Goal: Information Seeking & Learning: Find specific page/section

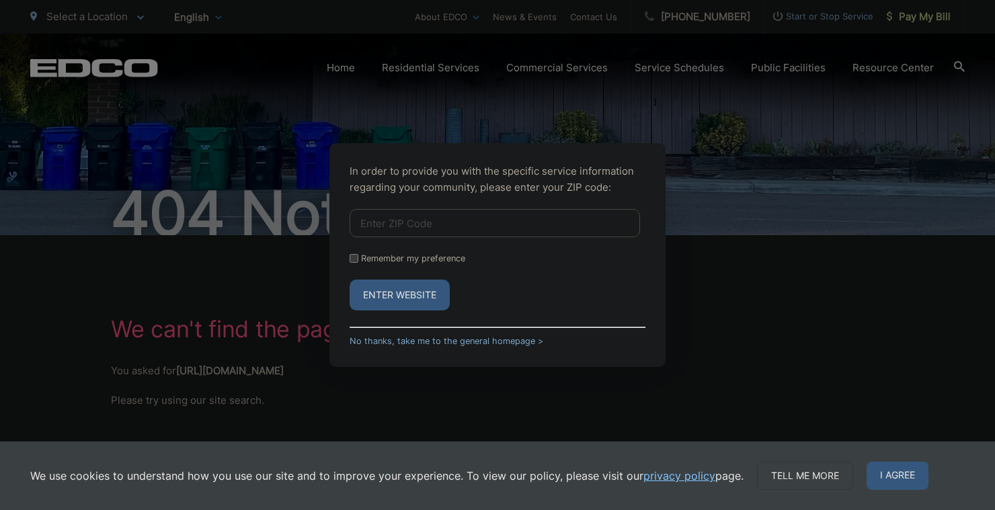
click at [236, 169] on div "In order to provide you with the specific service information regarding your co…" at bounding box center [497, 255] width 995 height 510
click at [457, 341] on link "No thanks, take me to the general homepage >" at bounding box center [446, 341] width 194 height 10
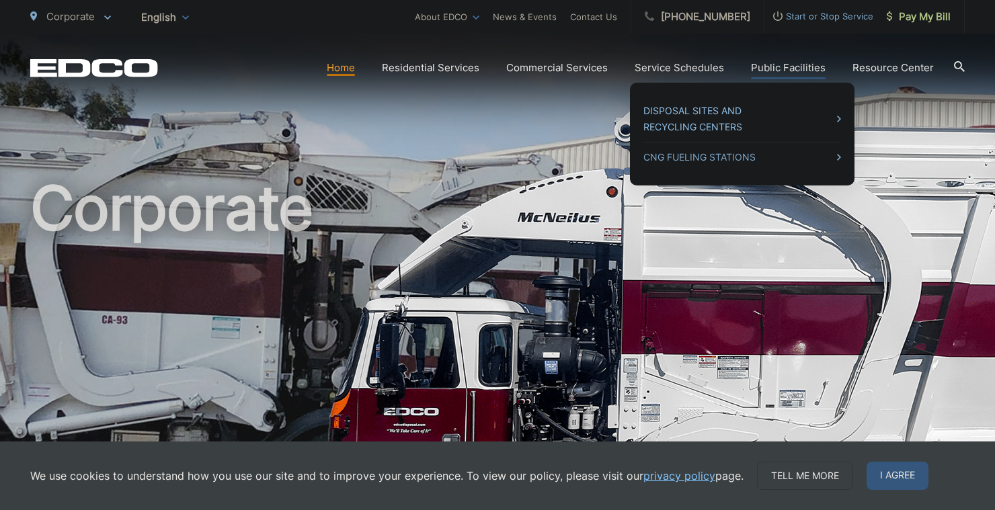
click at [704, 114] on link "Disposal Sites and Recycling Centers" at bounding box center [742, 119] width 198 height 32
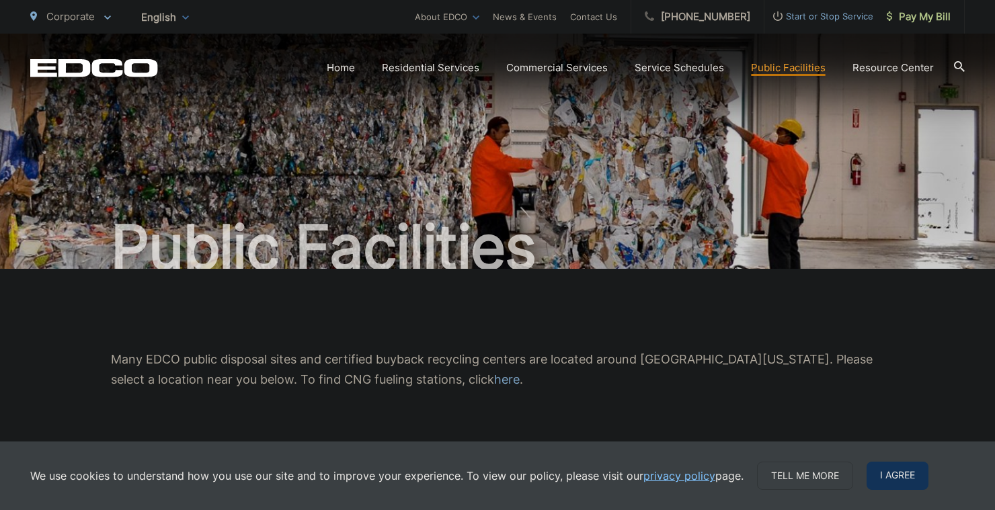
click at [886, 475] on span "I agree" at bounding box center [897, 476] width 62 height 28
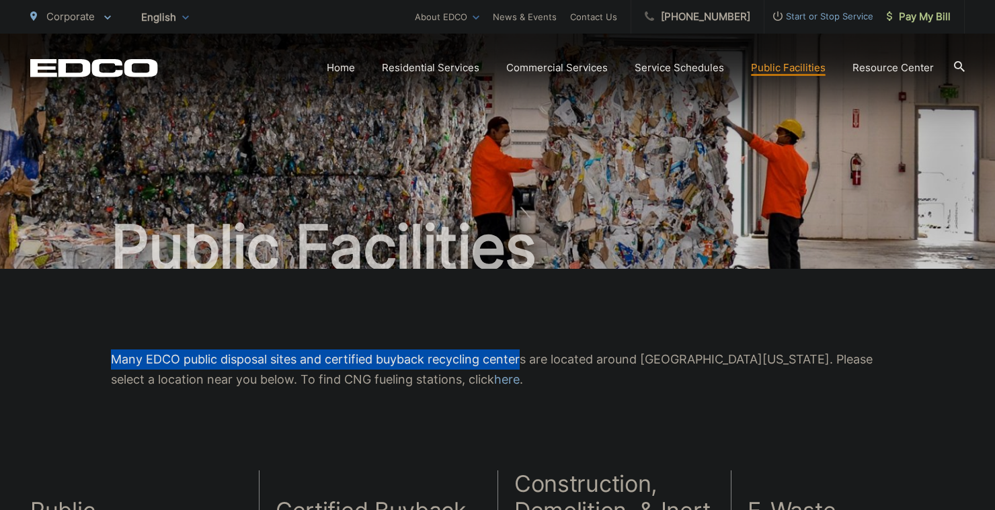
drag, startPoint x: 290, startPoint y: 319, endPoint x: 519, endPoint y: 368, distance: 233.7
click at [520, 368] on div "Many EDCO public disposal sites and certified buyback recycling centers are loc…" at bounding box center [497, 370] width 934 height 202
click at [519, 368] on p "Many EDCO public disposal sites and certified buyback recycling centers are loc…" at bounding box center [497, 369] width 773 height 40
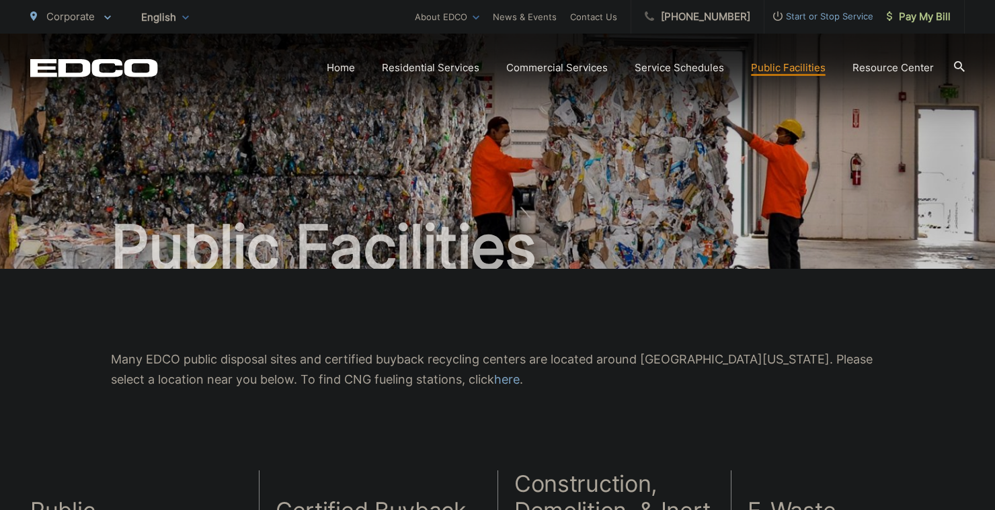
drag, startPoint x: 530, startPoint y: 384, endPoint x: 585, endPoint y: 390, distance: 56.1
click at [585, 390] on div "Many EDCO public disposal sites and certified buyback recycling centers are loc…" at bounding box center [497, 370] width 934 height 202
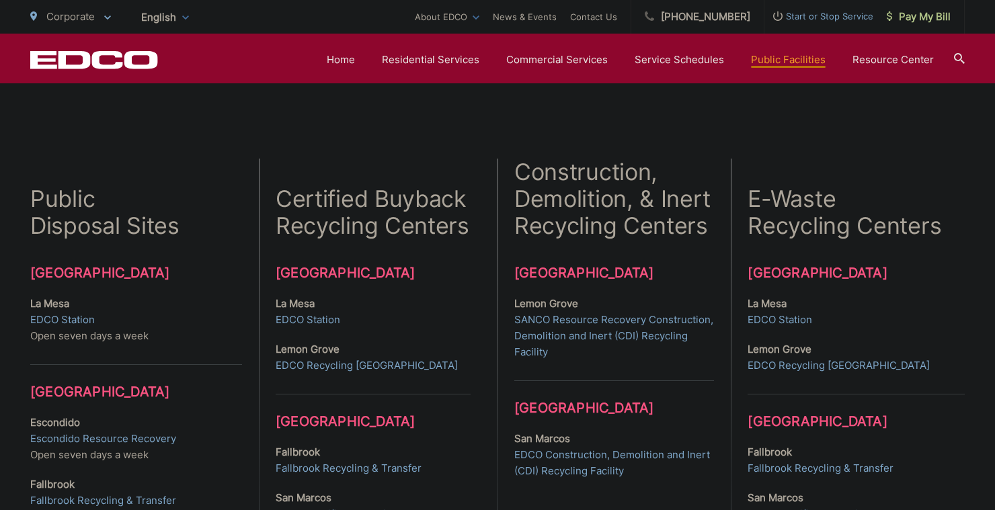
scroll to position [311, 0]
click at [42, 318] on link "EDCO Station" at bounding box center [62, 321] width 65 height 16
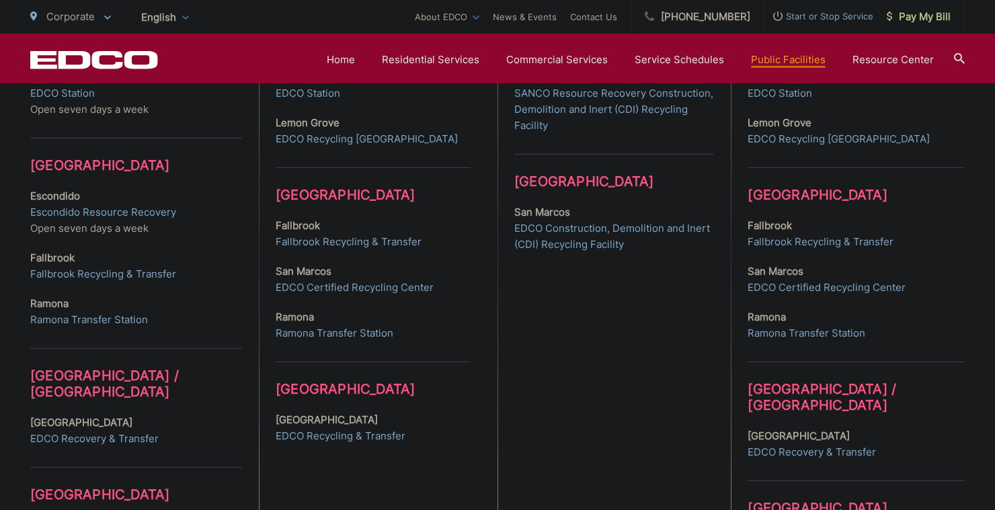
scroll to position [540, 0]
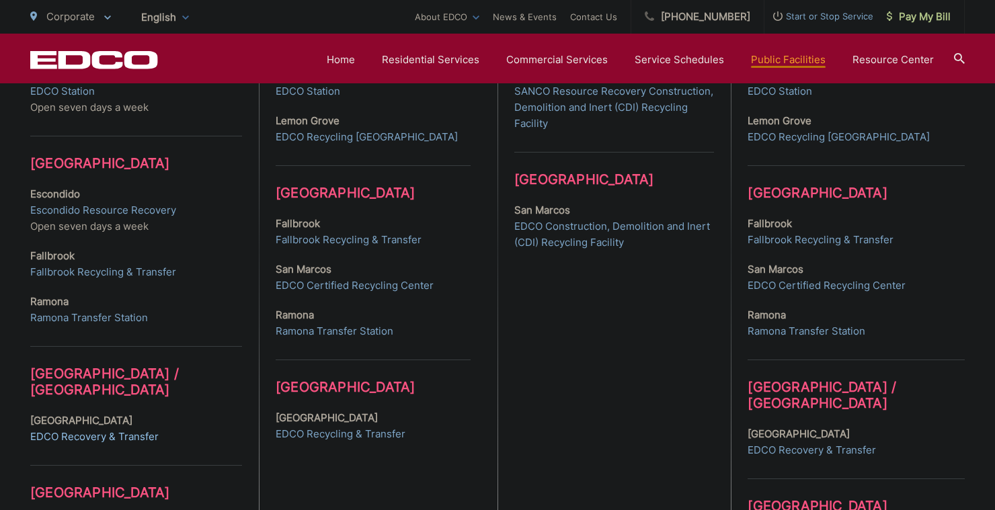
click at [97, 433] on link "EDCO Recovery & Transfer" at bounding box center [94, 437] width 128 height 16
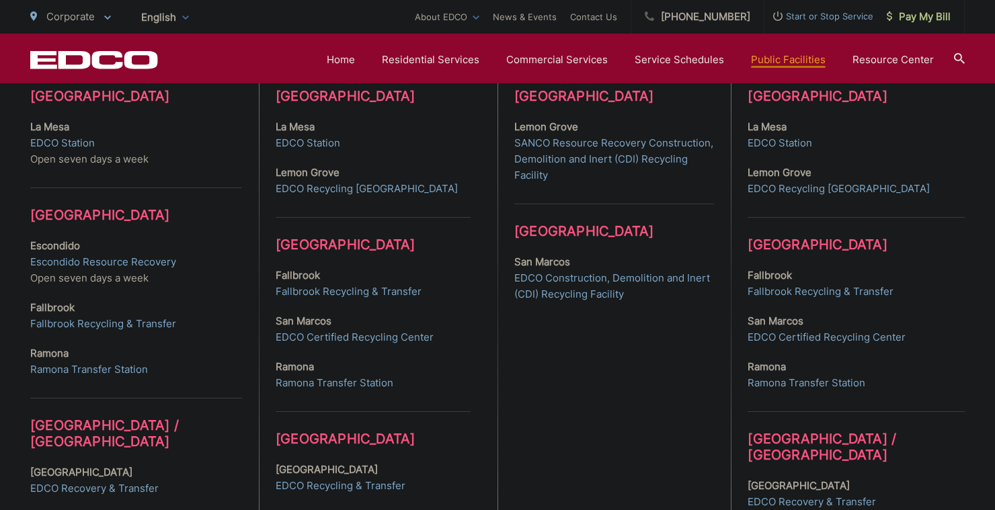
scroll to position [483, 0]
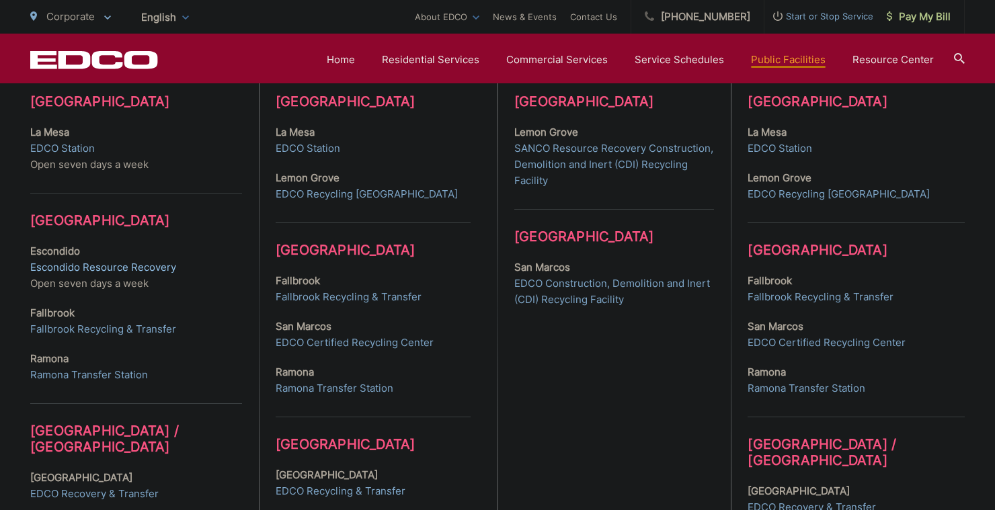
click at [108, 274] on link "Escondido Resource Recovery" at bounding box center [103, 267] width 146 height 16
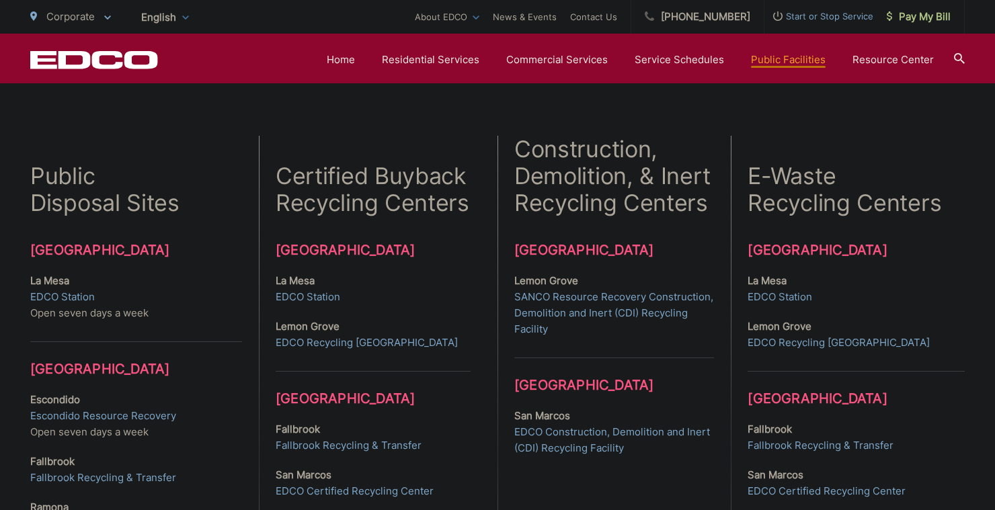
scroll to position [333, 0]
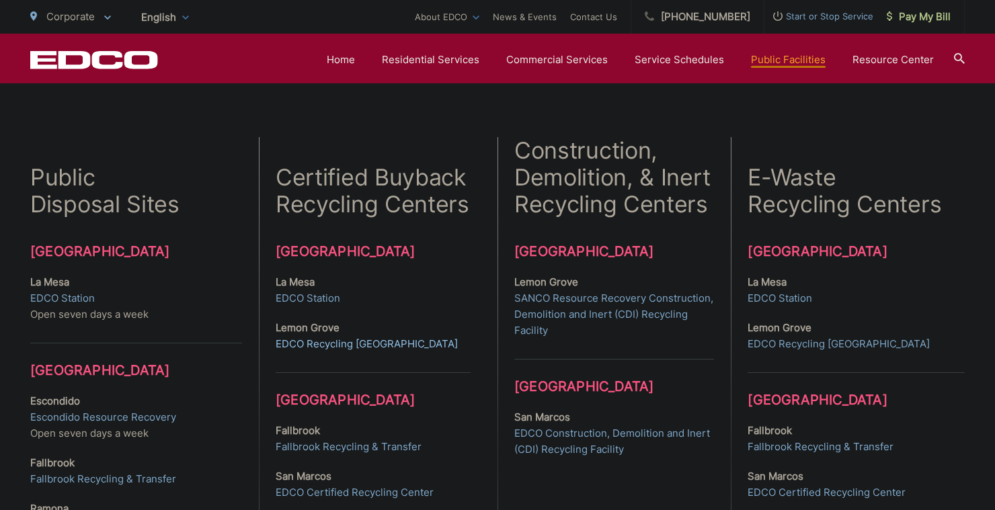
click at [327, 341] on link "EDCO Recycling Buyback Center" at bounding box center [367, 344] width 182 height 16
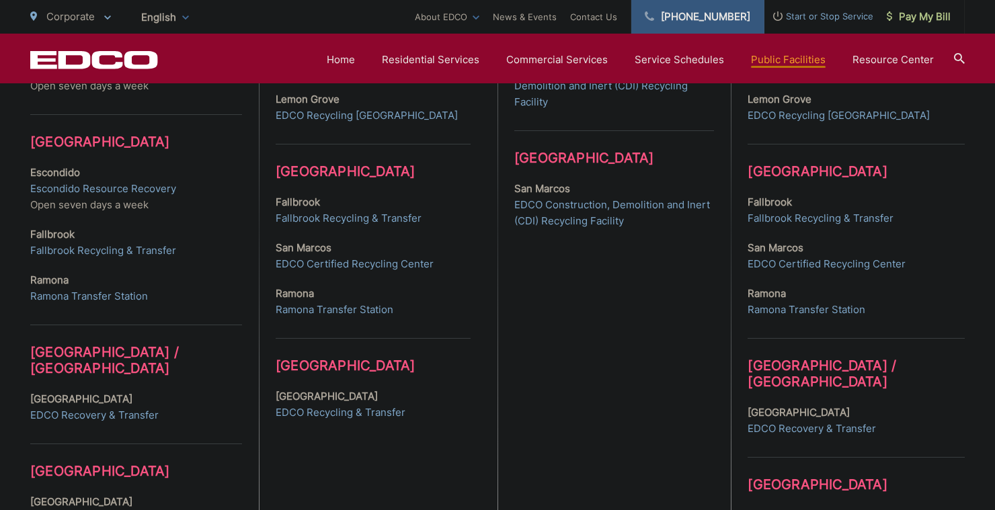
scroll to position [559, 0]
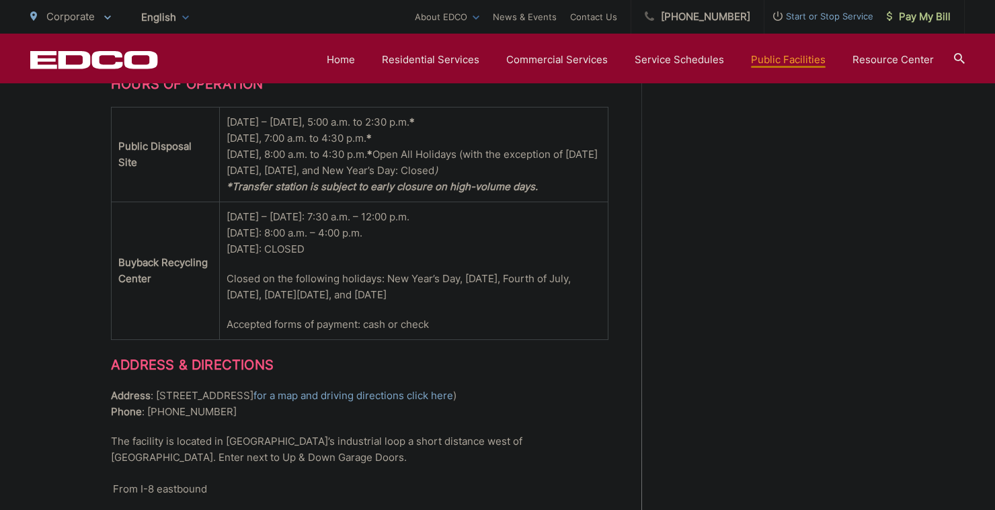
scroll to position [902, 0]
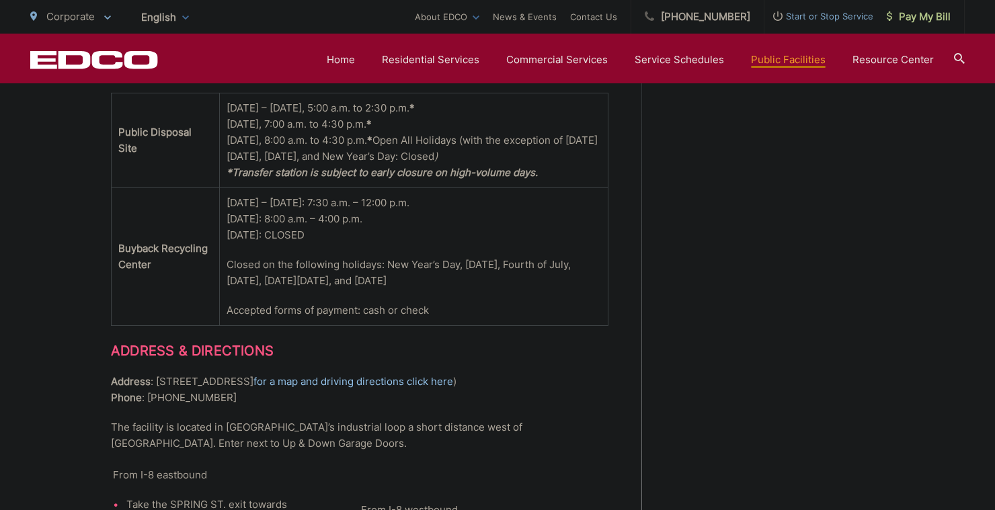
click at [306, 374] on link "for a map and driving directions click here" at bounding box center [353, 382] width 200 height 16
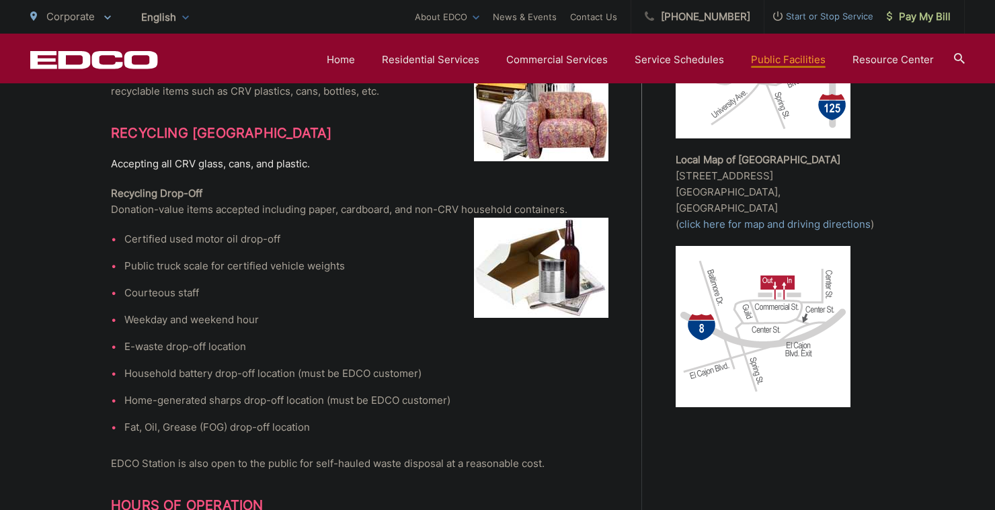
scroll to position [217, 0]
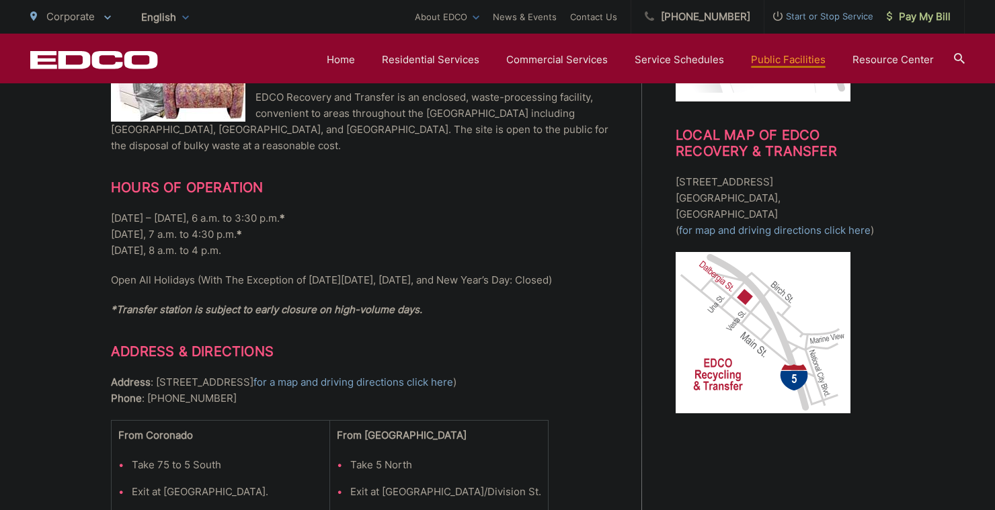
scroll to position [498, 0]
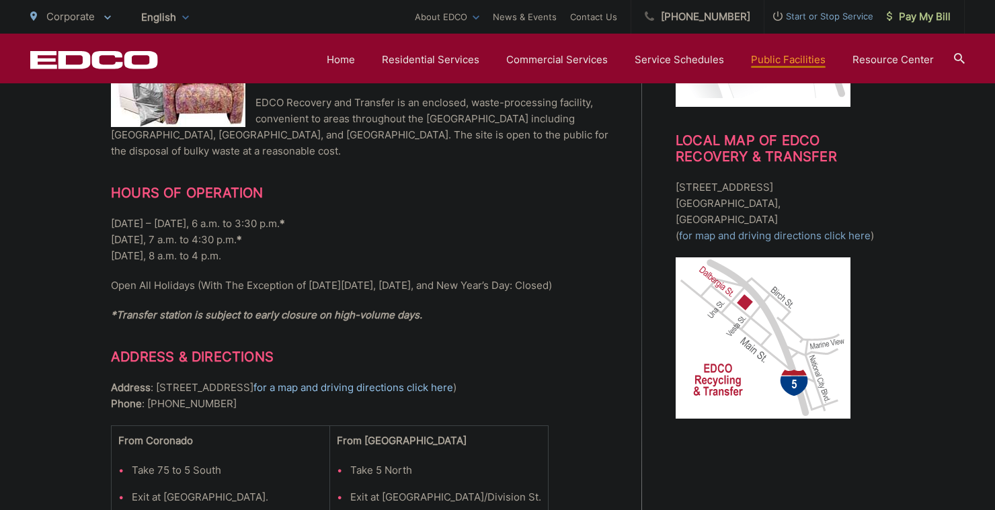
click at [356, 396] on link "for a map and driving directions click here" at bounding box center [353, 388] width 200 height 16
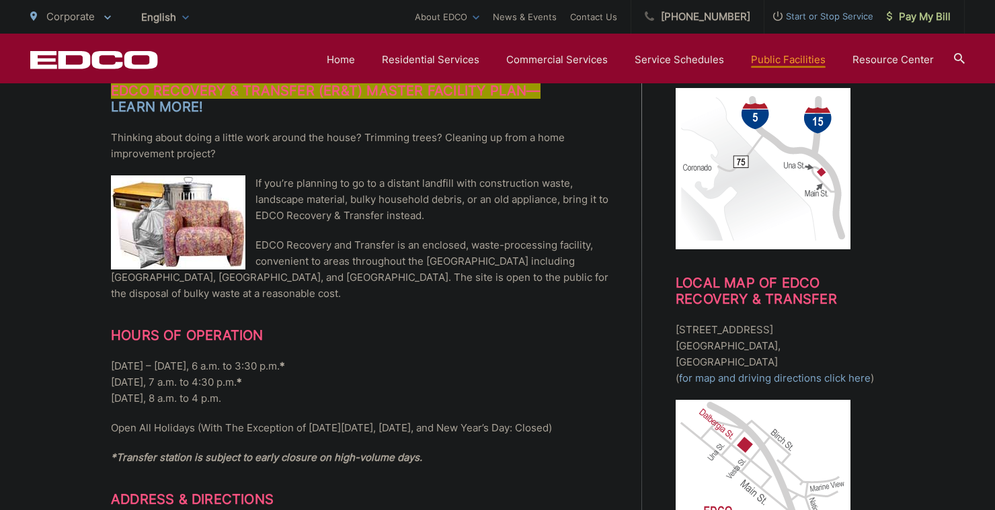
scroll to position [339, 0]
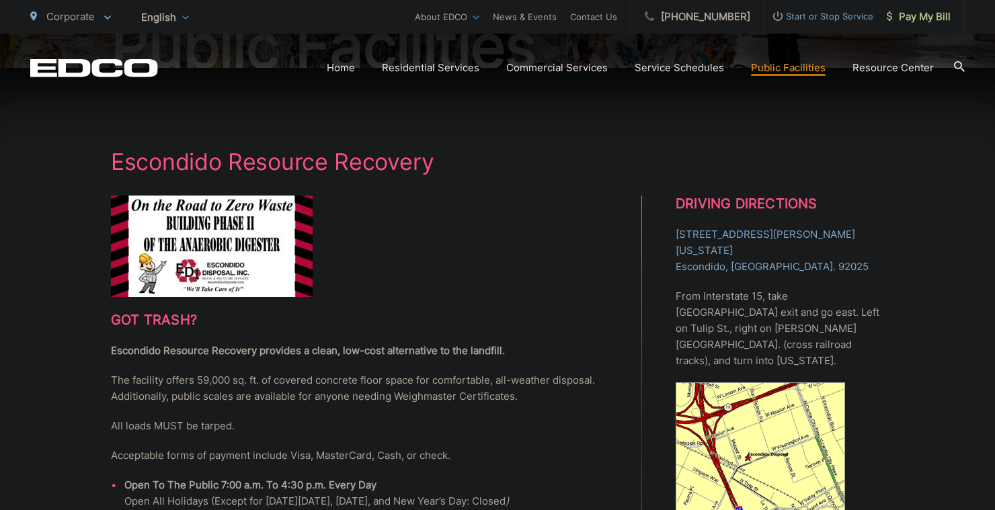
scroll to position [200, 0]
click at [349, 165] on h1 "Escondido Resource Recovery" at bounding box center [497, 162] width 773 height 27
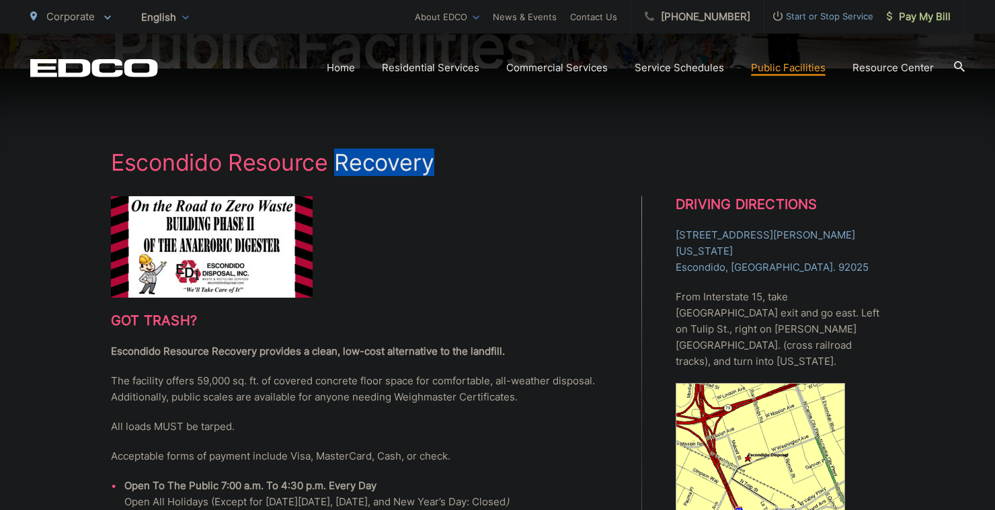
click at [349, 165] on h1 "Escondido Resource Recovery" at bounding box center [497, 162] width 773 height 27
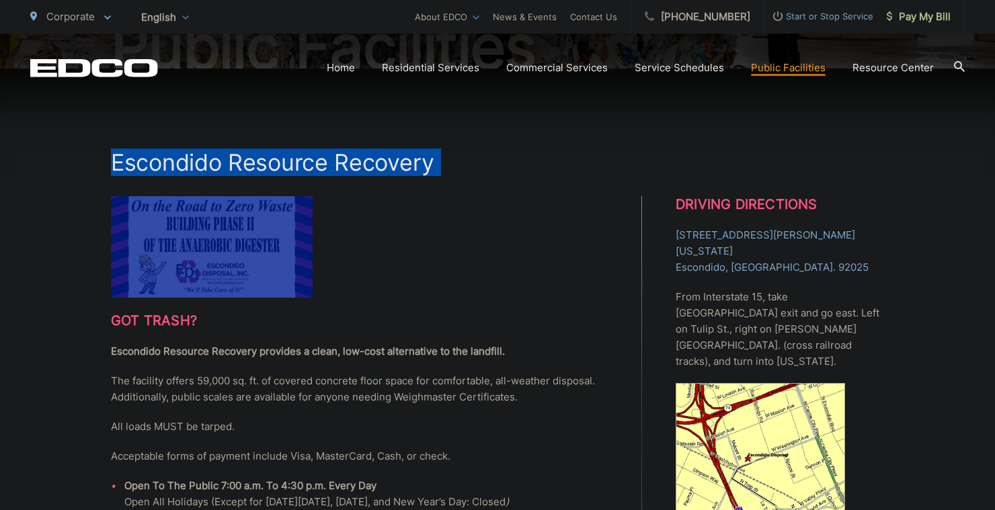
click at [349, 165] on h1 "Escondido Resource Recovery" at bounding box center [497, 162] width 773 height 27
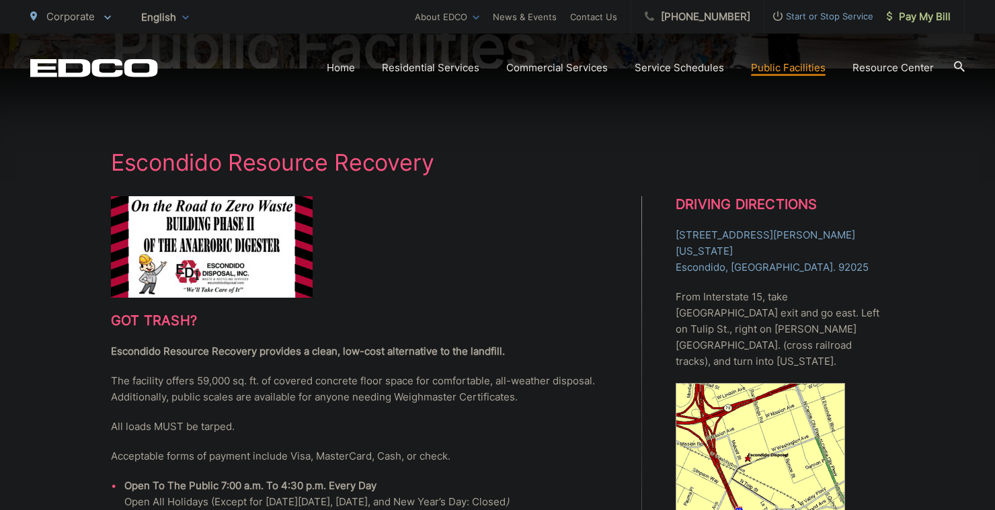
click at [370, 164] on h1 "Escondido Resource Recovery" at bounding box center [497, 162] width 773 height 27
drag, startPoint x: 332, startPoint y: 234, endPoint x: 427, endPoint y: 286, distance: 108.3
click at [427, 286] on h2 at bounding box center [359, 246] width 497 height 101
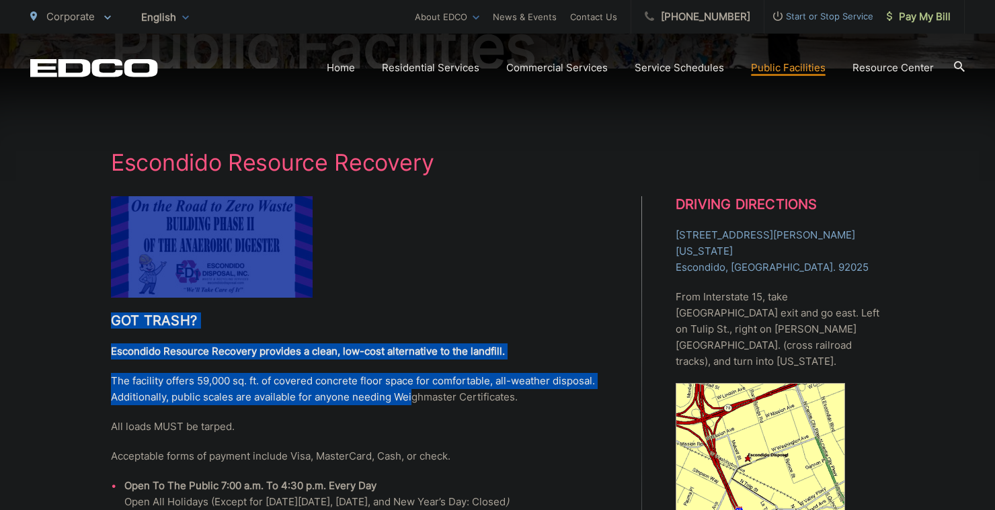
drag, startPoint x: 415, startPoint y: 289, endPoint x: 418, endPoint y: 399, distance: 110.3
click at [416, 400] on div "Got trash? Escondido Resource Recovery provides a clean, low-cost alternative t…" at bounding box center [376, 439] width 531 height 486
click at [418, 399] on p "The facility offers 59,000 sq. ft. of covered concrete floor space for comforta…" at bounding box center [359, 389] width 497 height 32
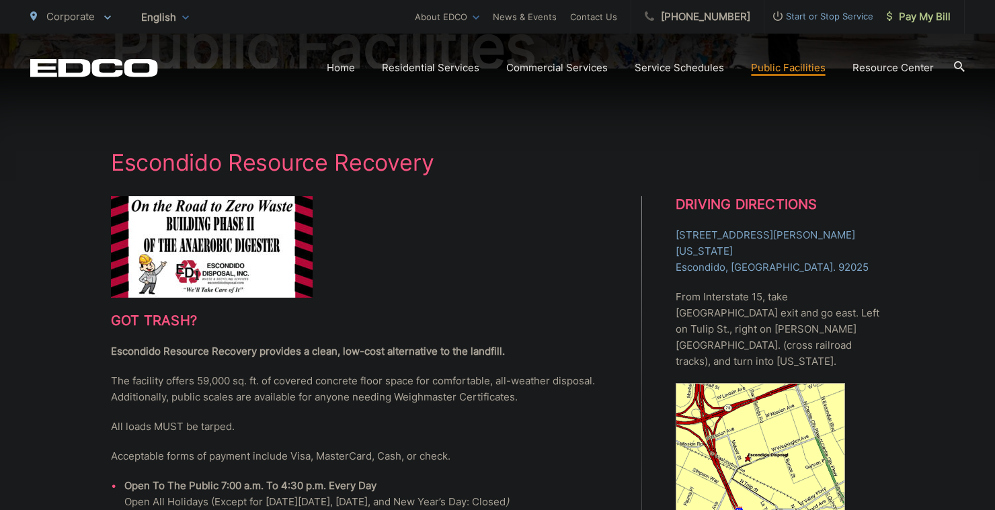
drag, startPoint x: 398, startPoint y: 423, endPoint x: 386, endPoint y: 423, distance: 12.1
click at [386, 423] on p "All loads MUST be tarped." at bounding box center [359, 427] width 497 height 16
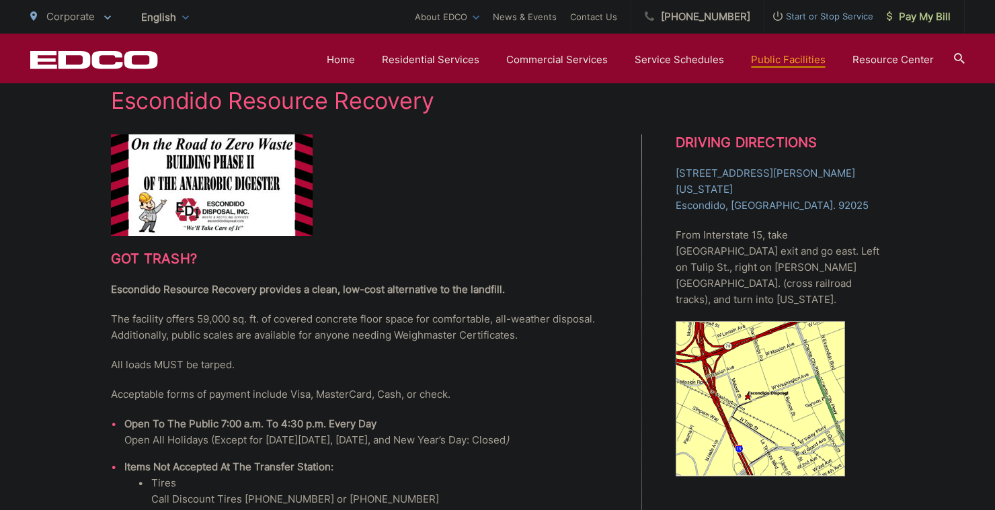
scroll to position [99, 0]
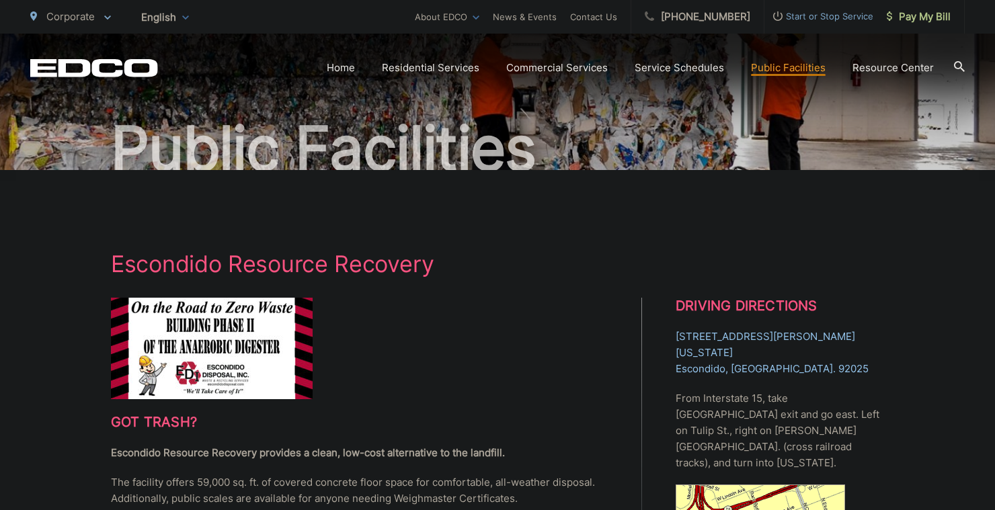
click at [731, 341] on link "1044 W. Washington Ave. Escondido, CA. 92025" at bounding box center [779, 353] width 208 height 48
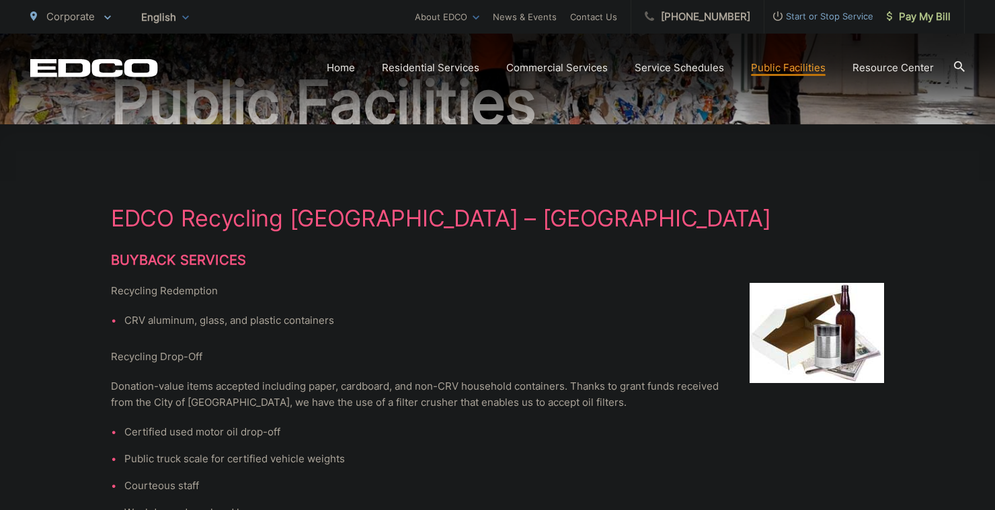
scroll to position [143, 0]
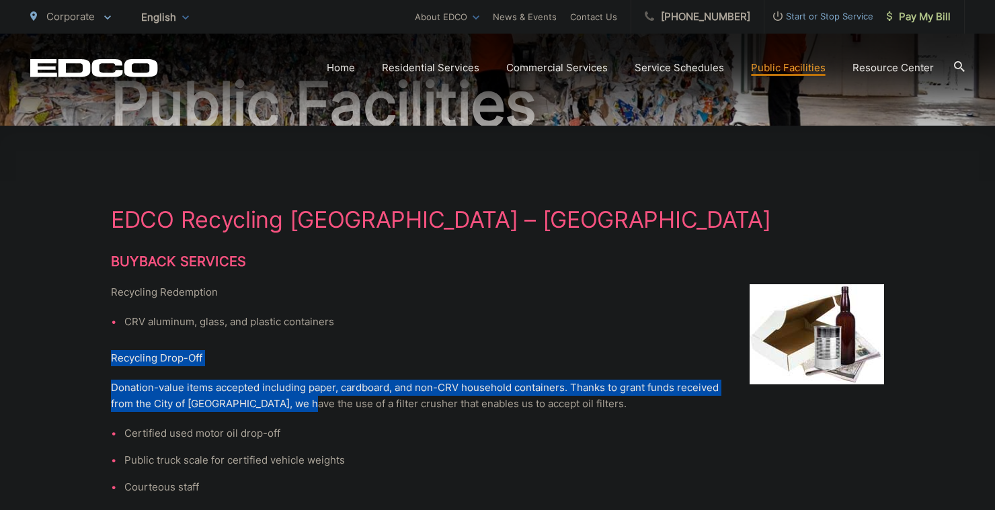
drag, startPoint x: 104, startPoint y: 360, endPoint x: 310, endPoint y: 396, distance: 209.5
click at [310, 396] on p "Donation-value items accepted including paper, cardboard, and non-CRV household…" at bounding box center [497, 396] width 773 height 32
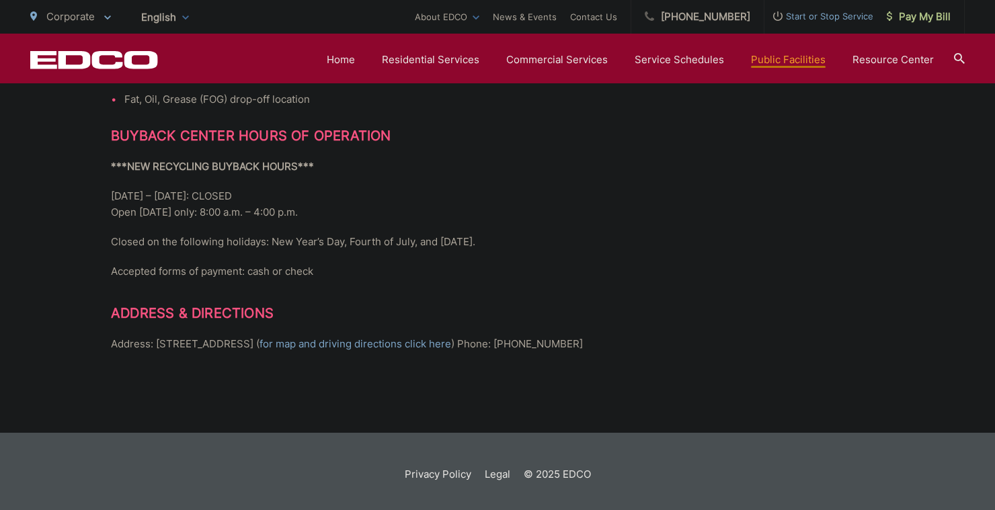
scroll to position [671, 0]
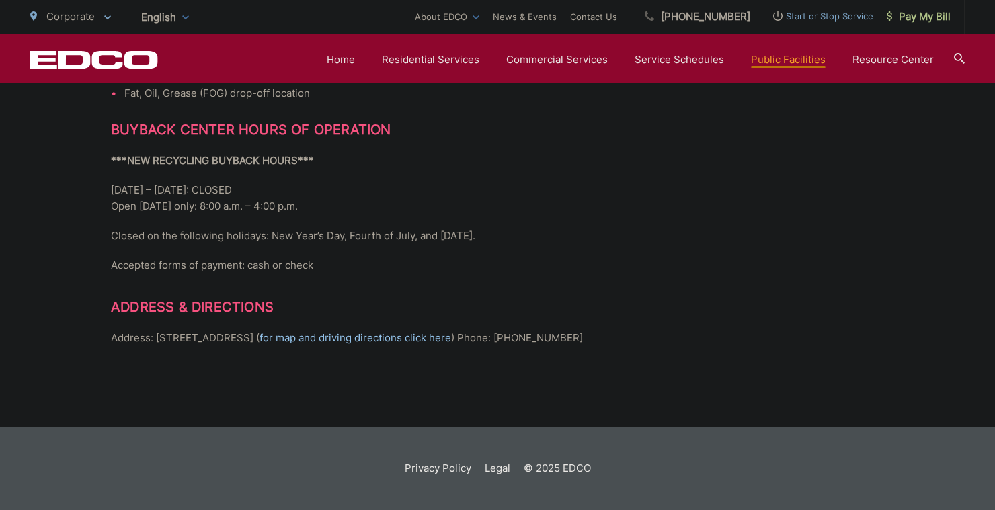
click at [298, 330] on link "for map and driving directions click here" at bounding box center [355, 338] width 192 height 16
